Goal: Transaction & Acquisition: Purchase product/service

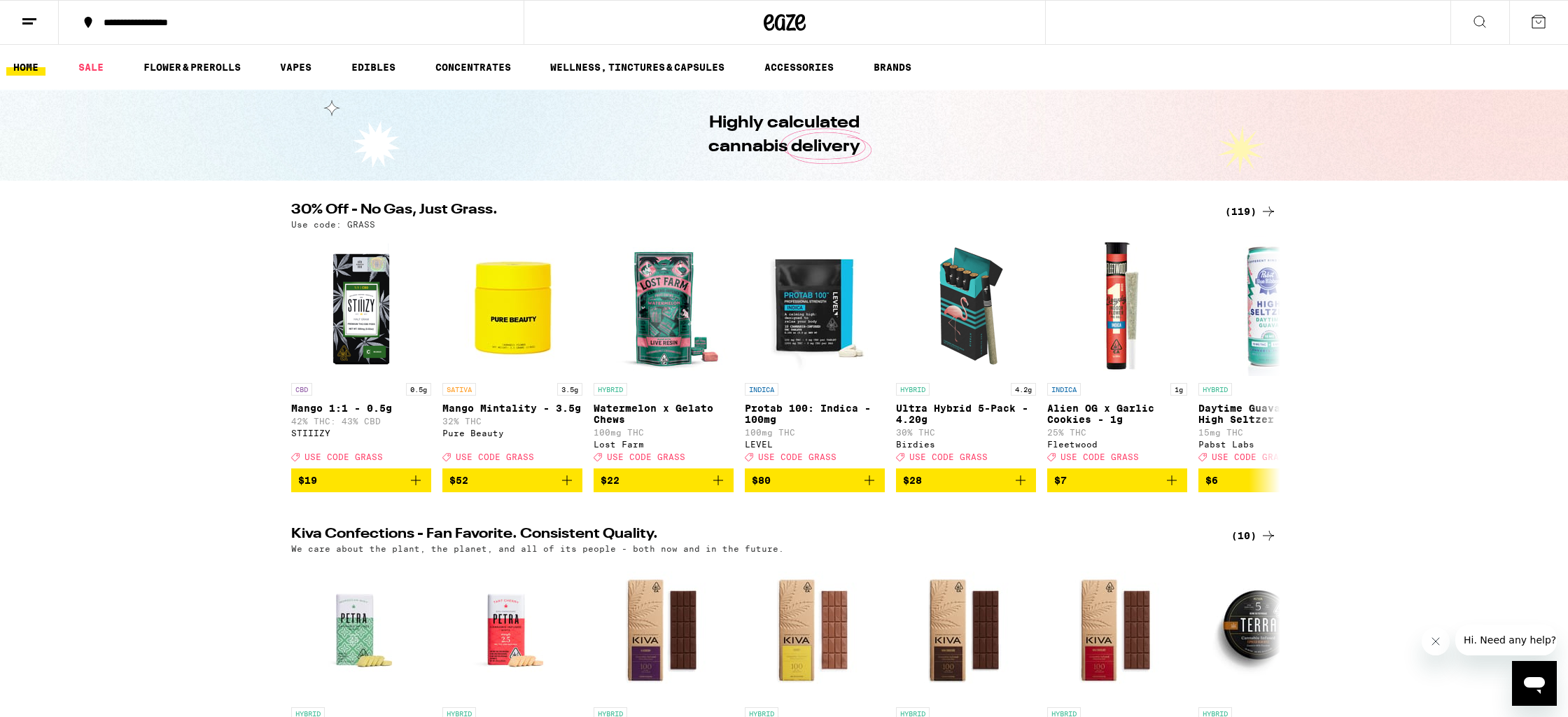
click at [1257, 206] on div "(119)" at bounding box center [1251, 211] width 52 height 16
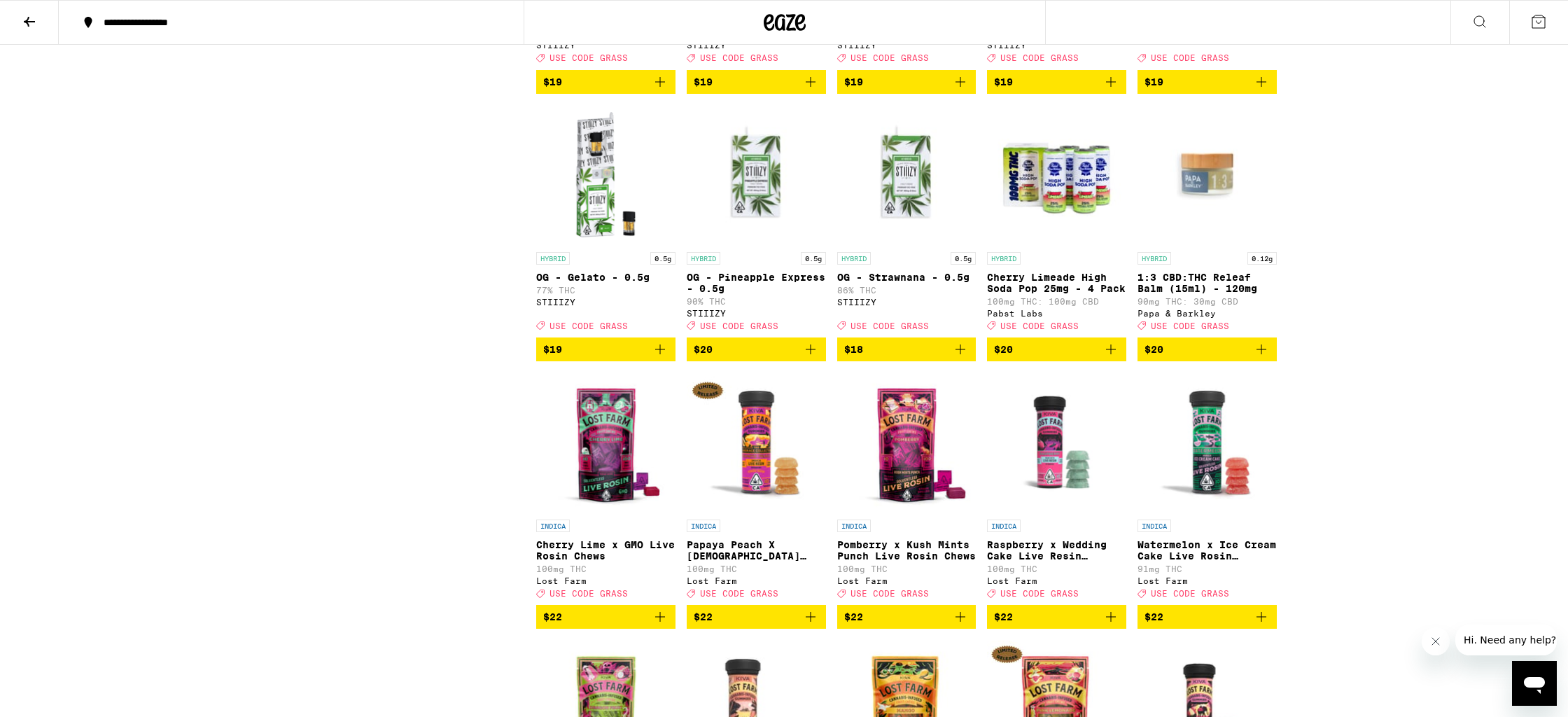
scroll to position [1719, 0]
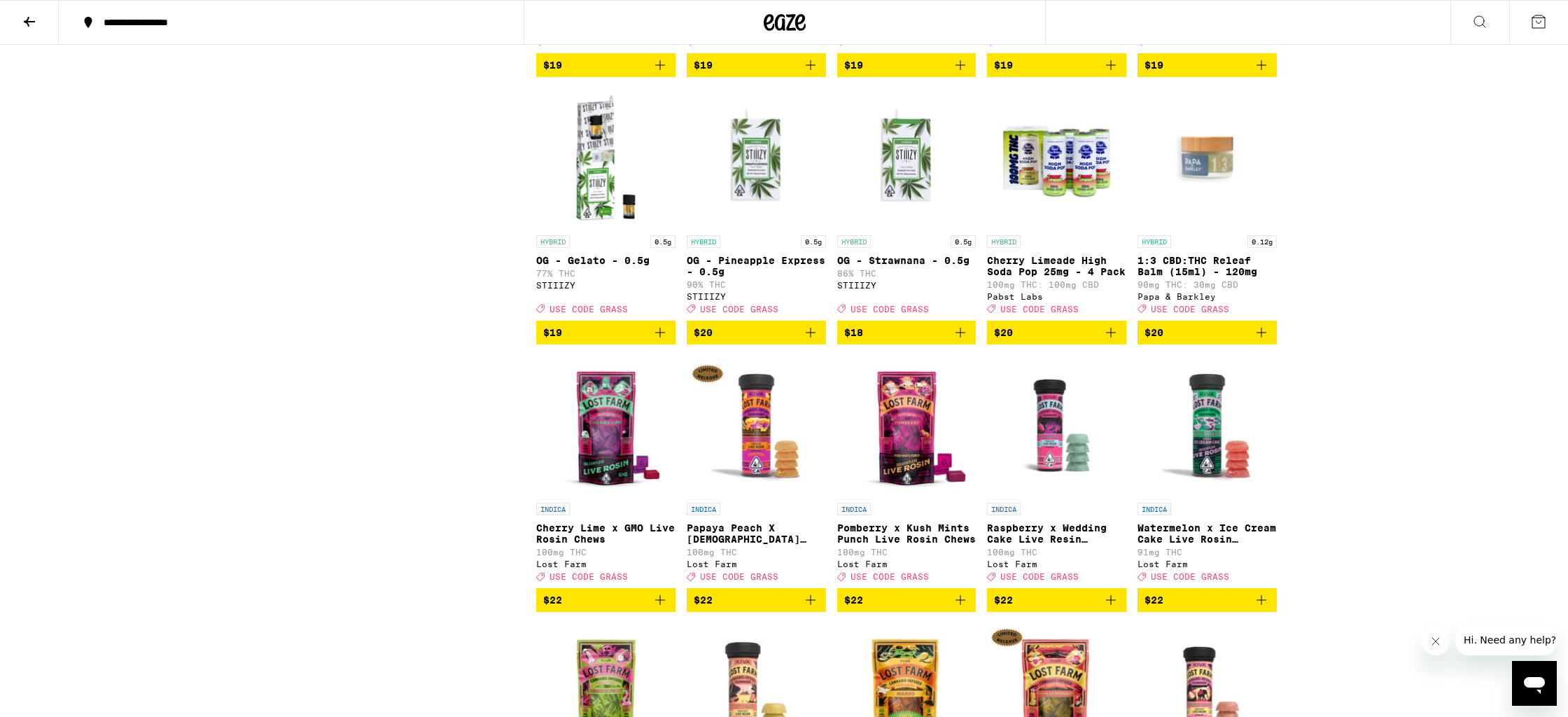
click at [1100, 341] on span "$20" at bounding box center [1056, 332] width 125 height 16
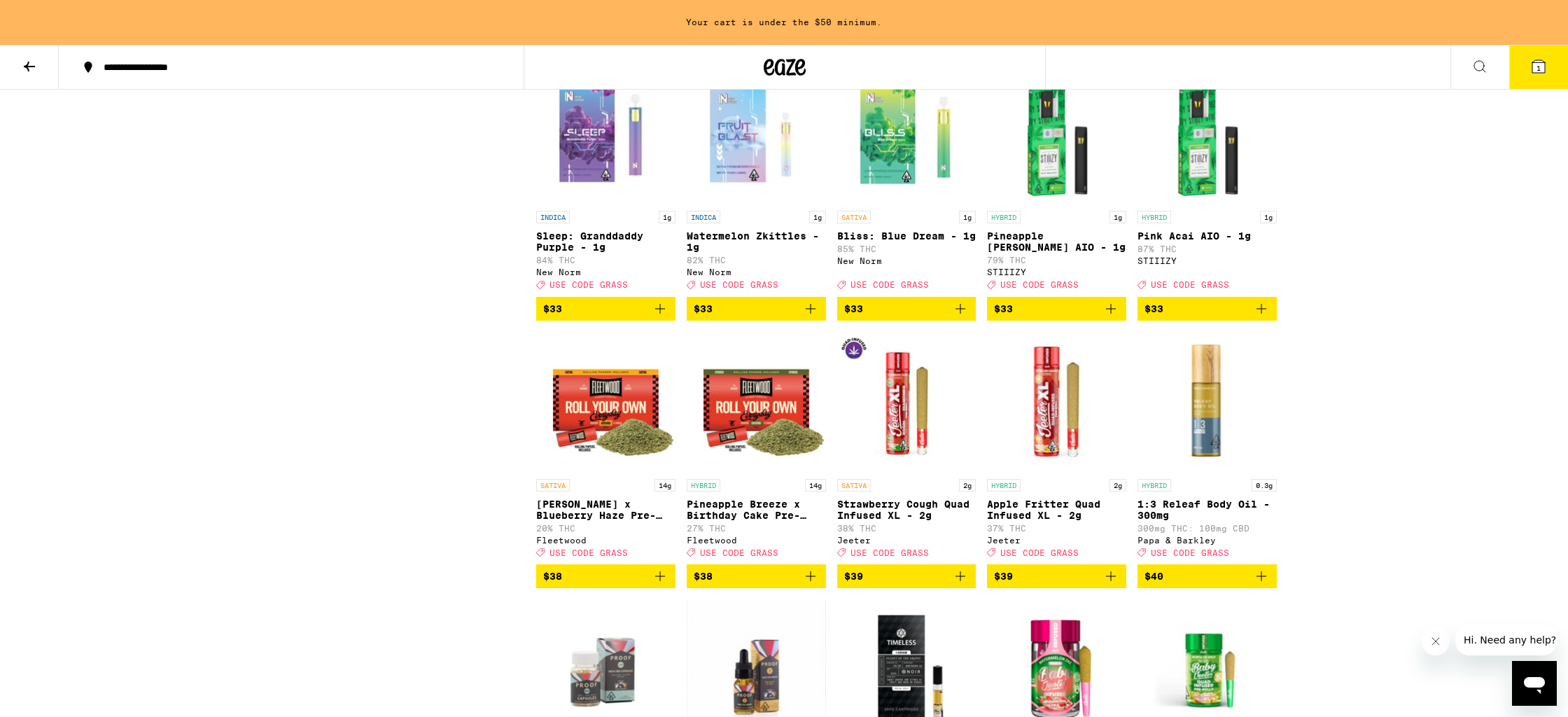
scroll to position [4454, 0]
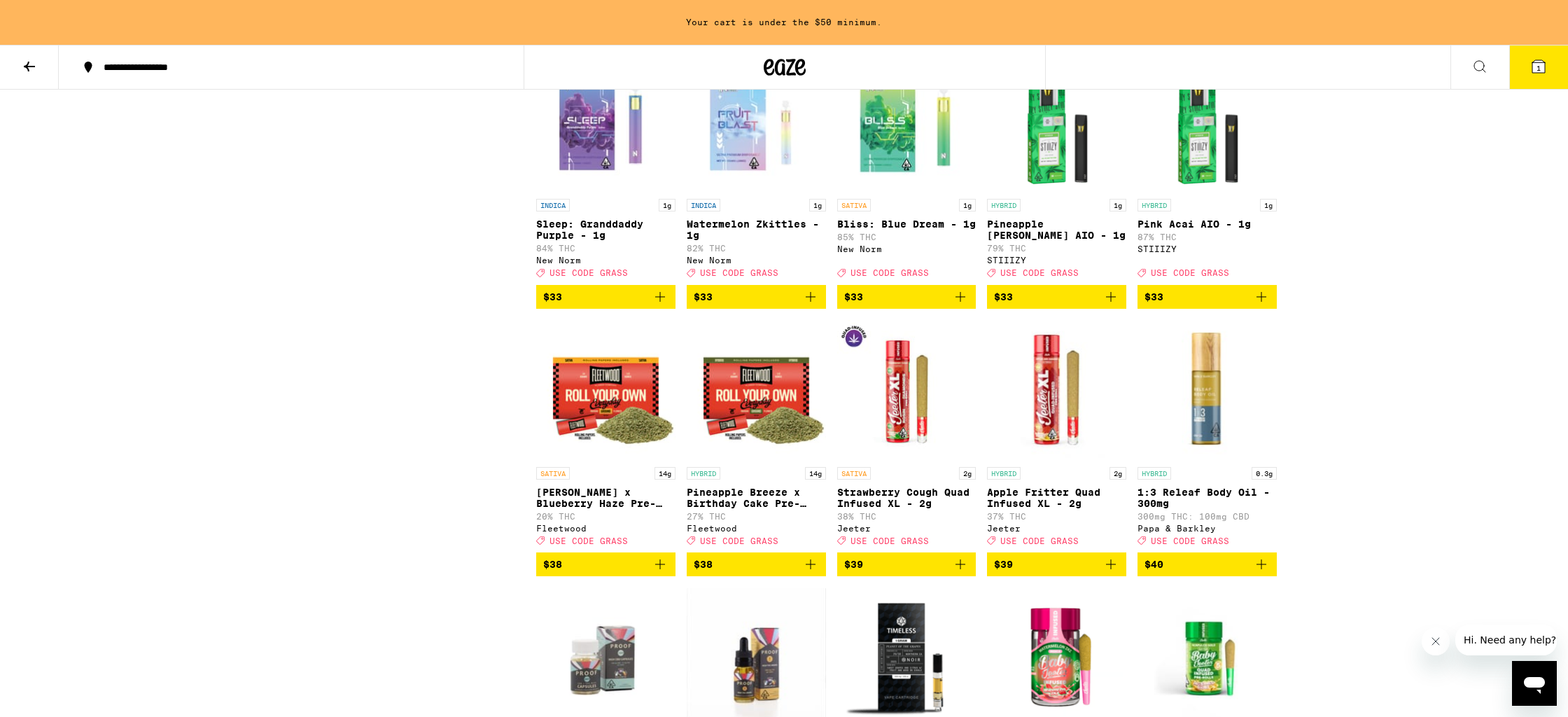
click at [896, 309] on button "$33" at bounding box center [907, 297] width 140 height 24
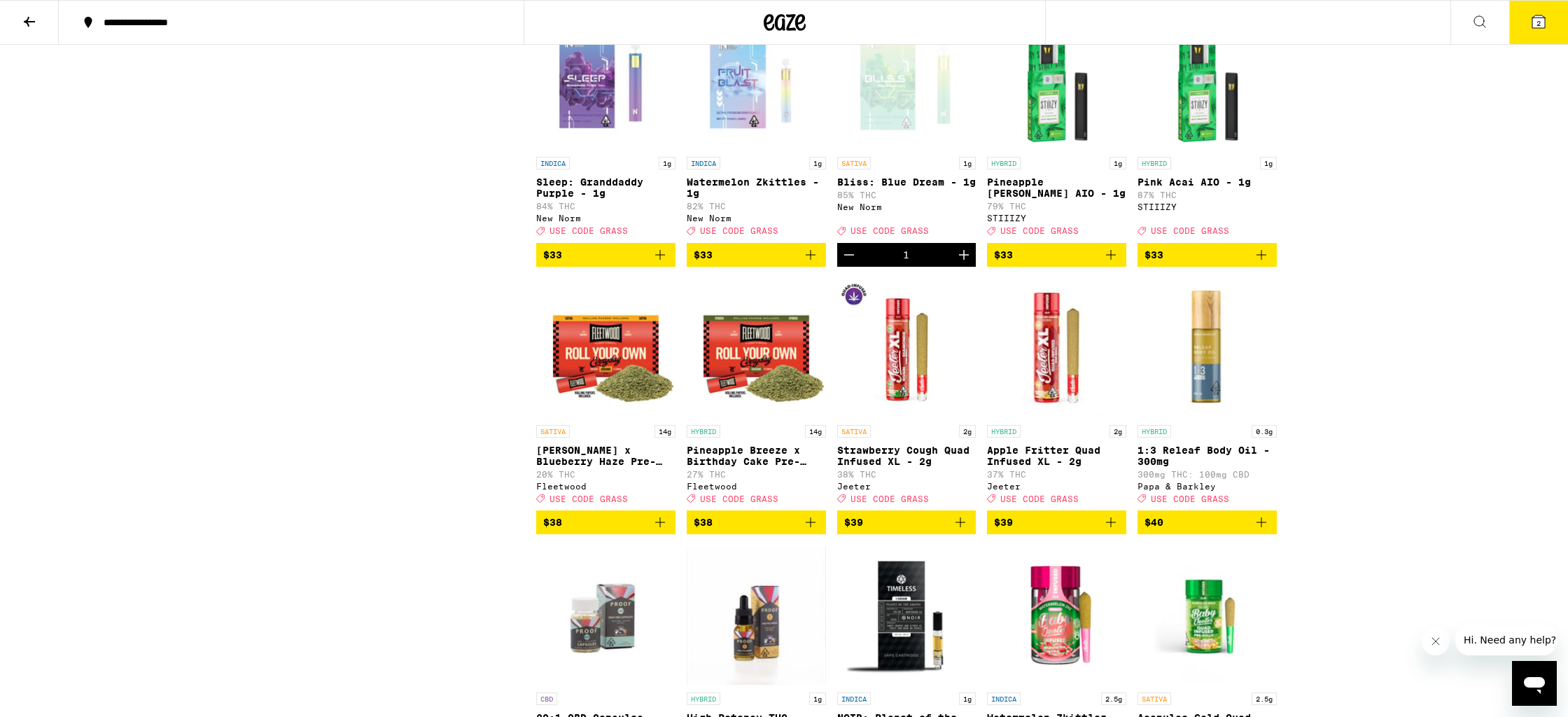
scroll to position [4405, 0]
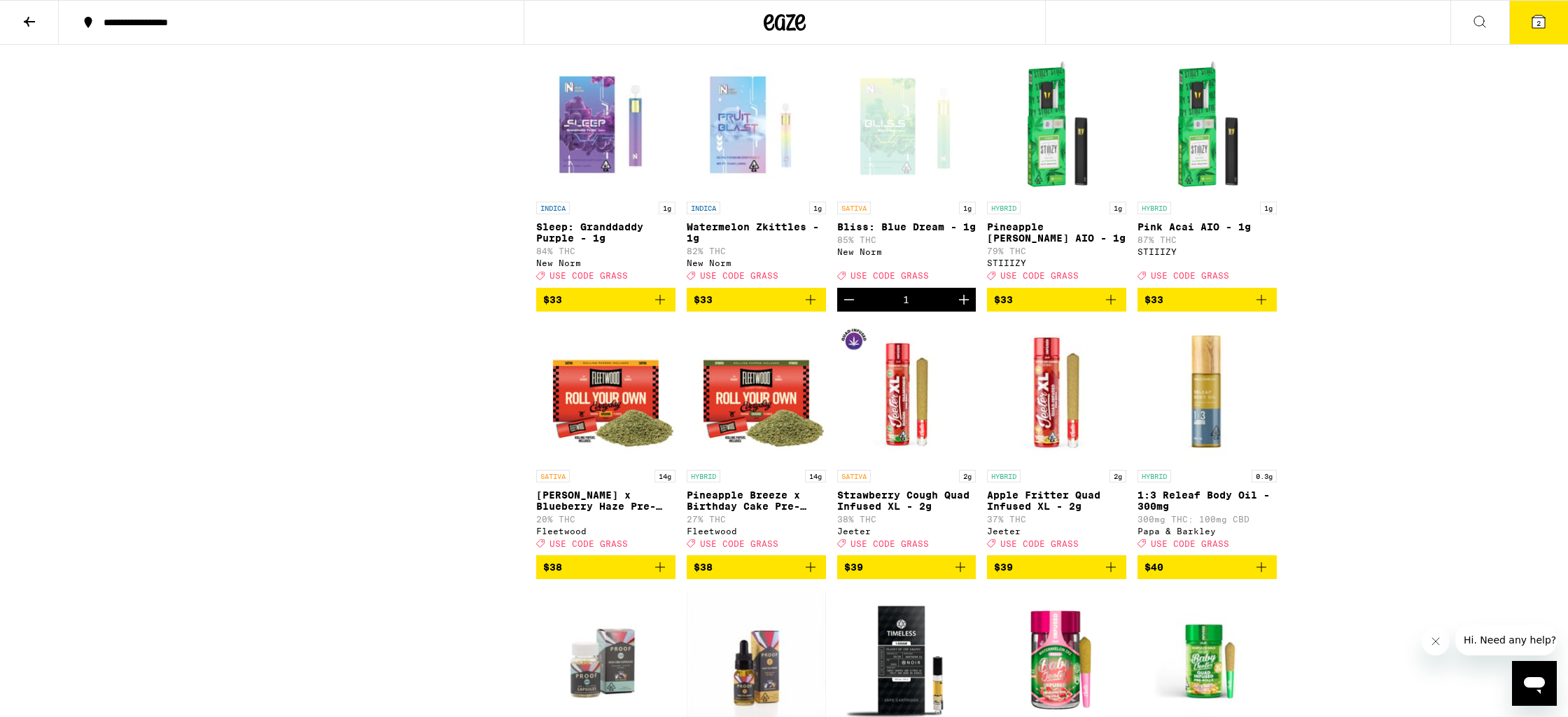
click at [660, 308] on icon "Add to bag" at bounding box center [659, 299] width 16 height 16
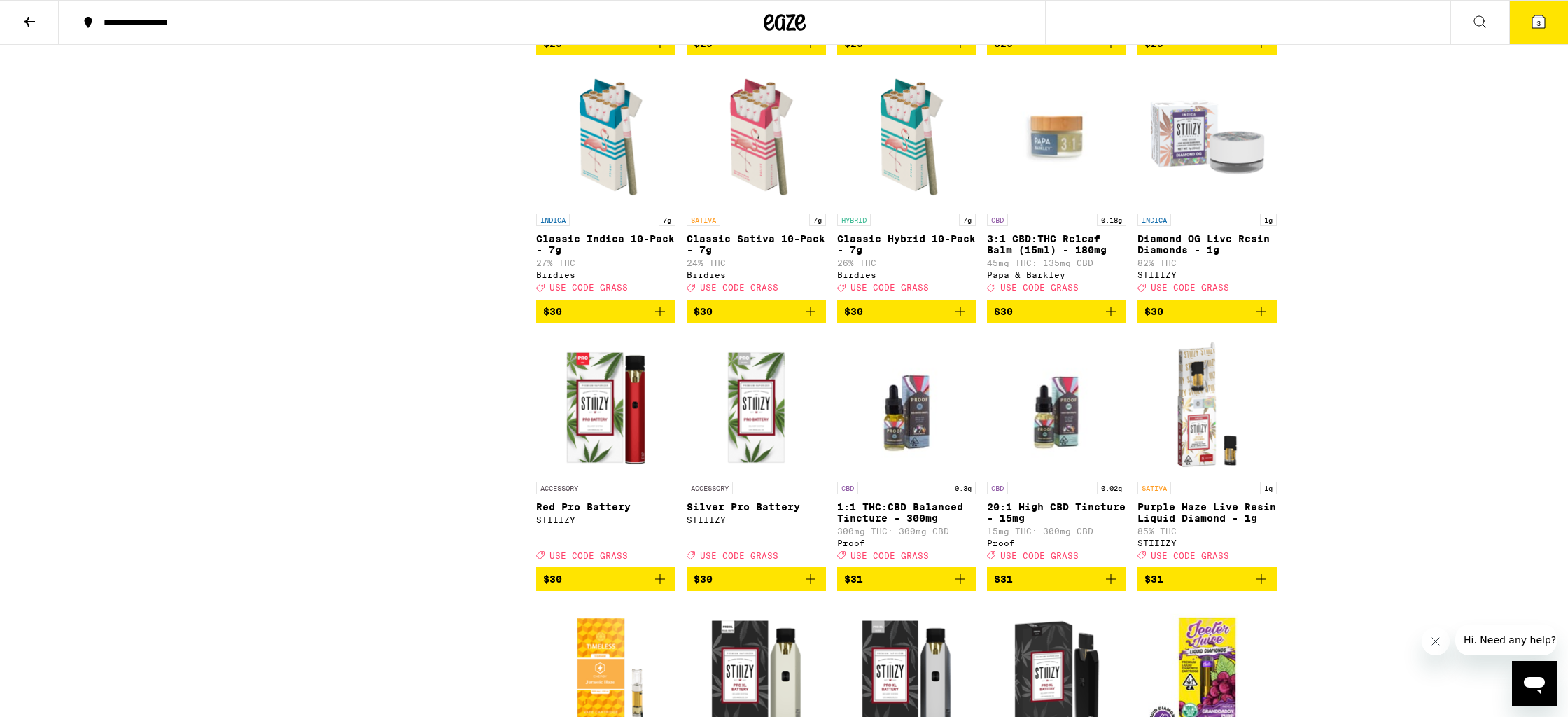
scroll to position [3570, 0]
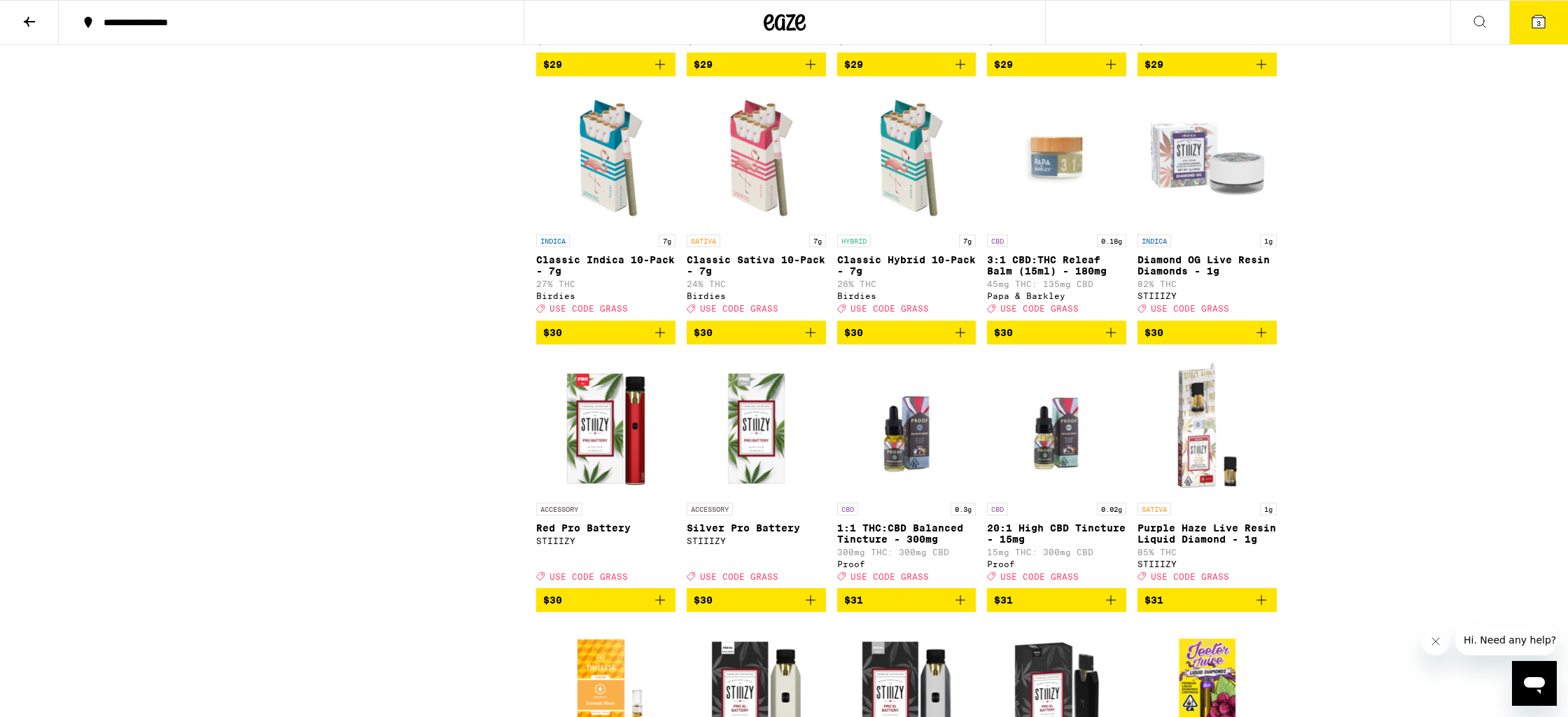
click at [911, 341] on span "$30" at bounding box center [906, 332] width 125 height 16
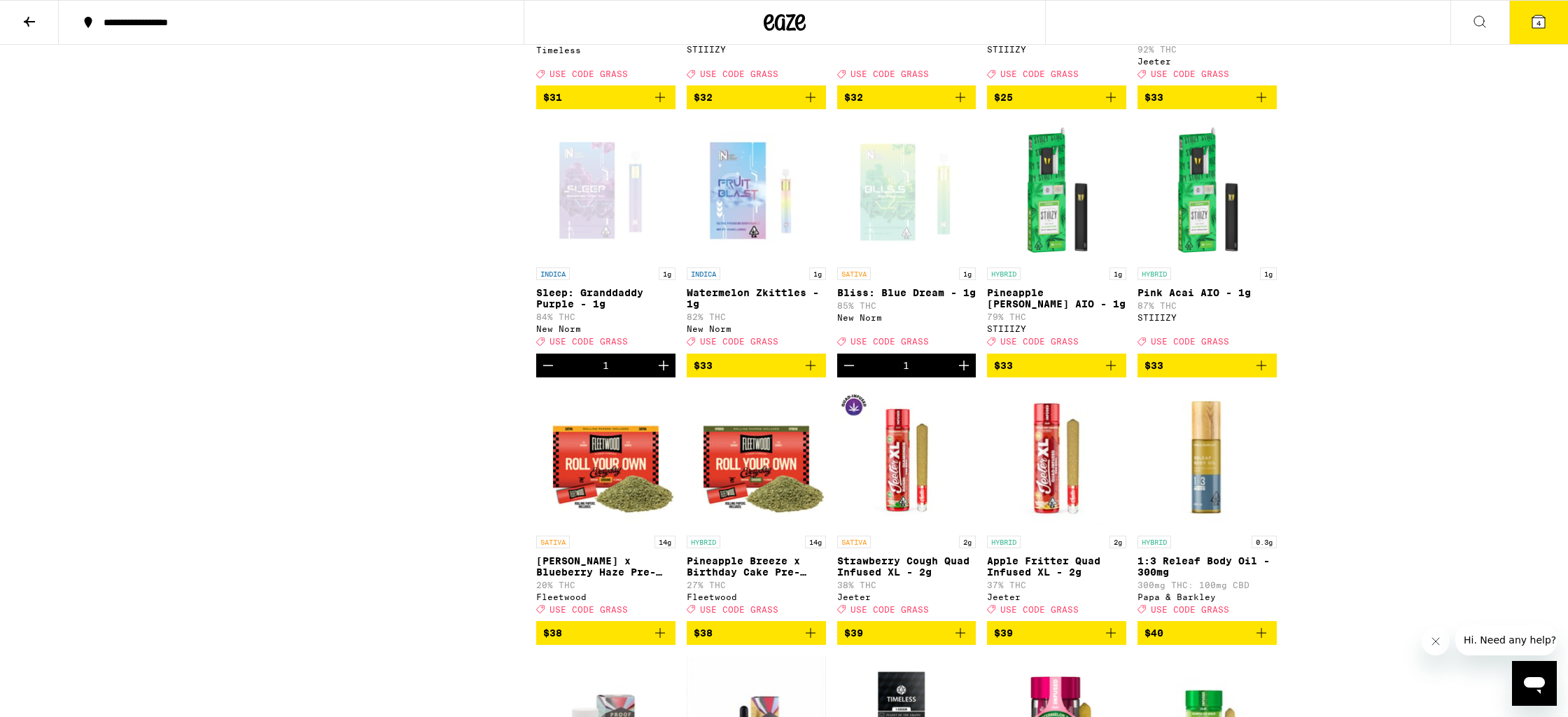
scroll to position [4341, 0]
